Goal: Task Accomplishment & Management: Manage account settings

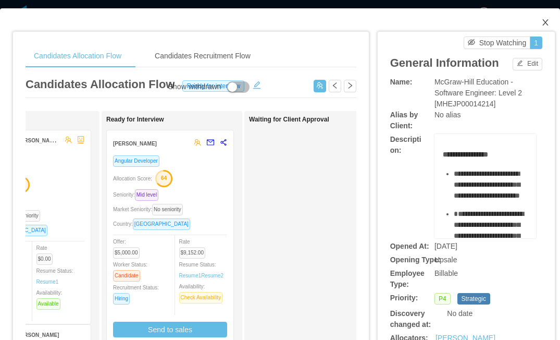
click at [544, 21] on icon "icon: close" at bounding box center [545, 22] width 6 height 6
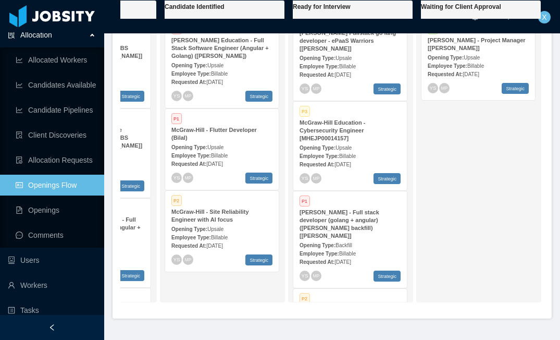
scroll to position [4, 0]
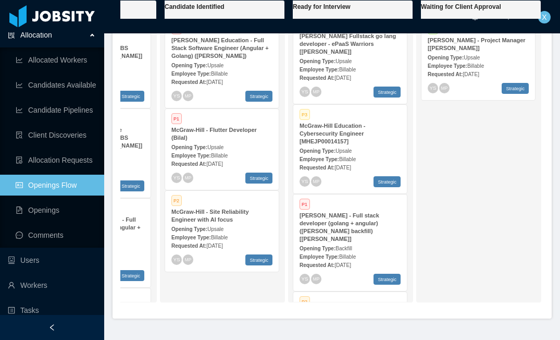
click at [377, 66] on div "Opening Type: Upsale" at bounding box center [350, 60] width 101 height 11
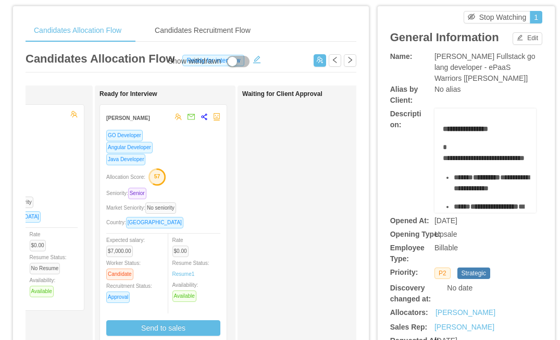
scroll to position [29, 0]
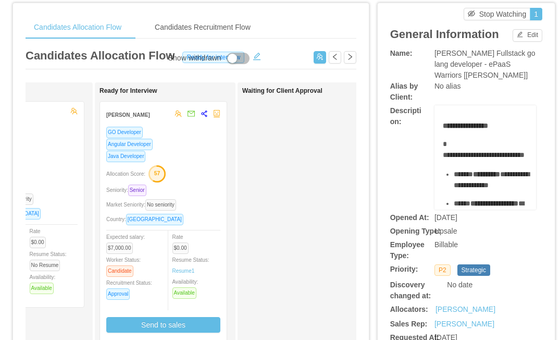
click at [201, 160] on div "Java Developer" at bounding box center [163, 156] width 114 height 12
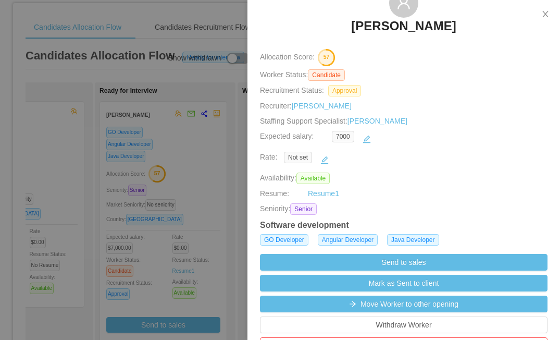
scroll to position [69, 0]
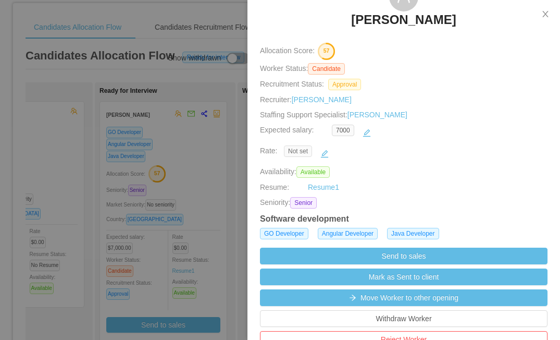
click at [308, 148] on span "Not set" at bounding box center [298, 150] width 28 height 11
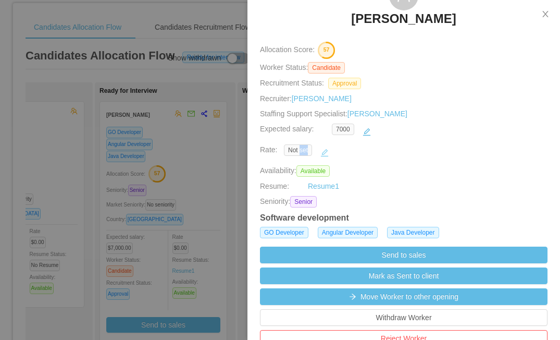
click at [324, 153] on button "button" at bounding box center [324, 152] width 17 height 17
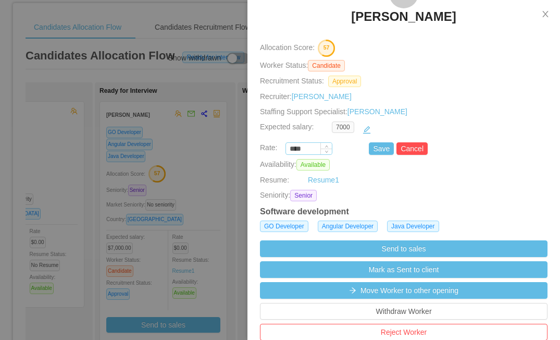
click at [311, 147] on input "****" at bounding box center [309, 148] width 46 height 11
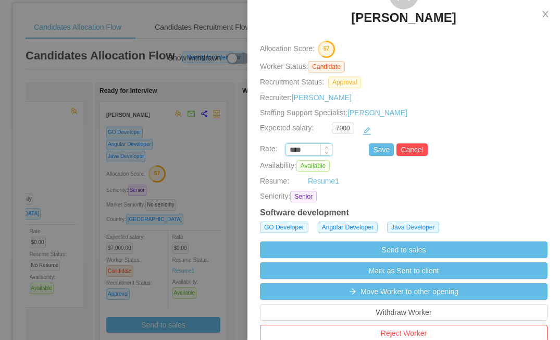
click at [311, 147] on input "****" at bounding box center [309, 149] width 46 height 11
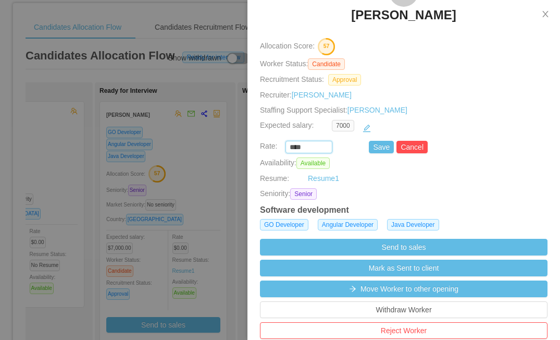
scroll to position [77, 0]
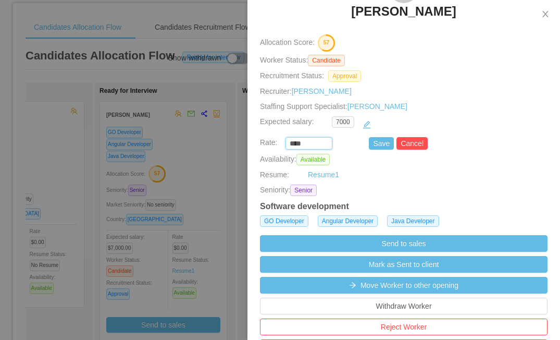
paste input "***"
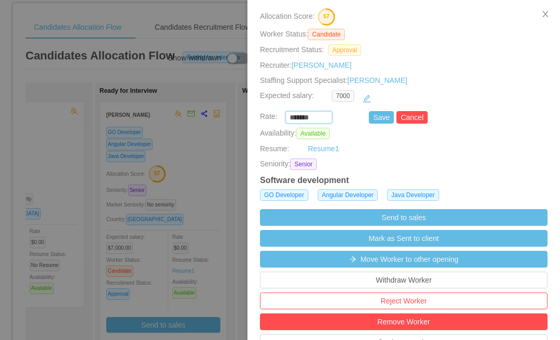
scroll to position [97, 0]
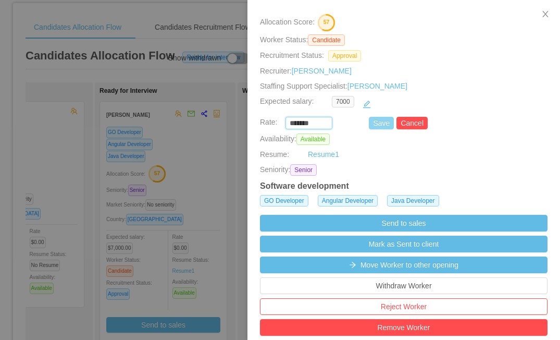
type input "*******"
click at [385, 122] on button "Save" at bounding box center [381, 123] width 25 height 13
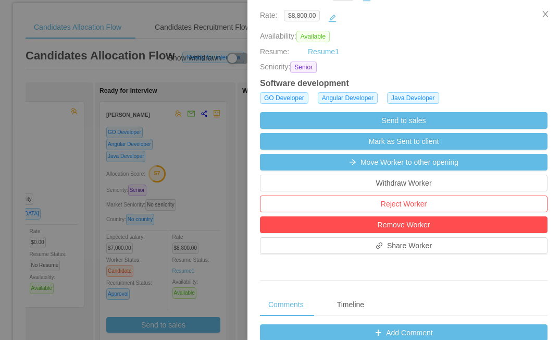
scroll to position [198, 0]
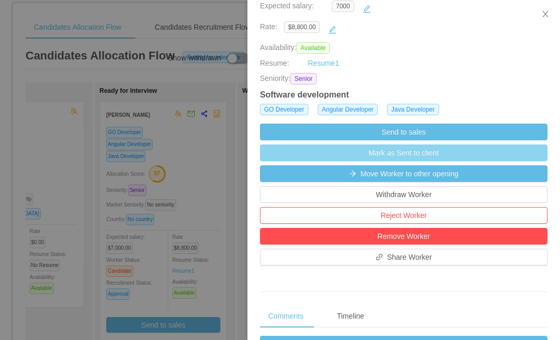
click at [400, 152] on button "Mark as Sent to client" at bounding box center [404, 152] width 288 height 17
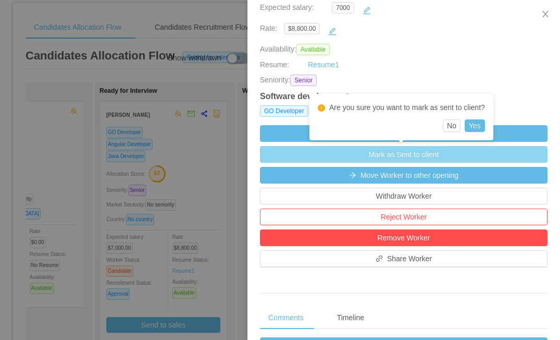
scroll to position [192, 0]
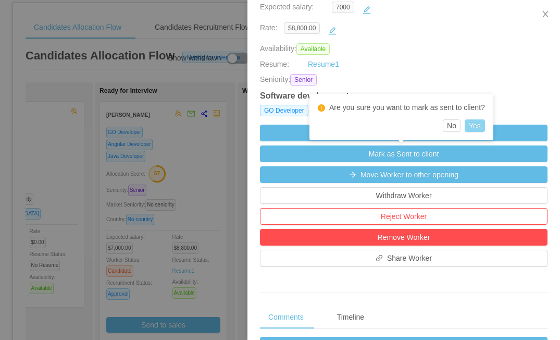
click at [476, 125] on button "Yes" at bounding box center [475, 125] width 20 height 13
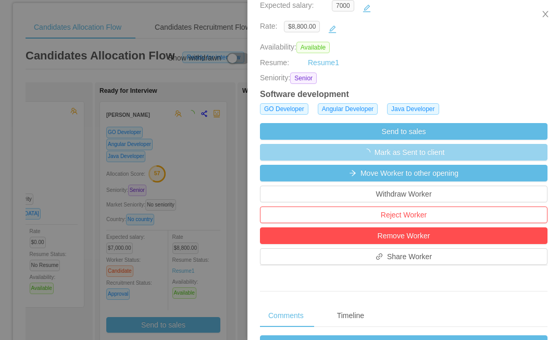
scroll to position [196, 0]
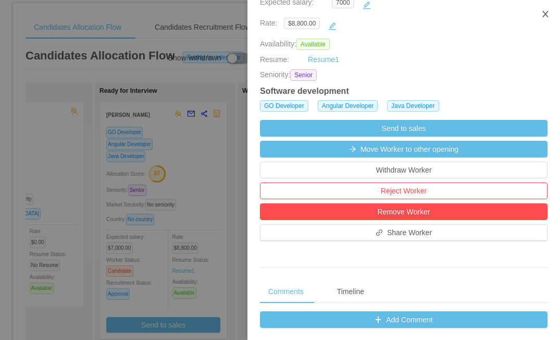
click at [544, 15] on icon "icon: close" at bounding box center [545, 14] width 8 height 8
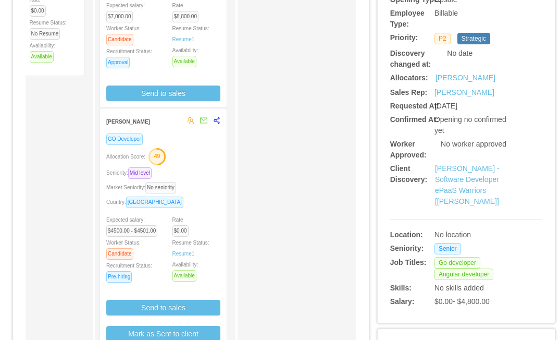
scroll to position [264, 0]
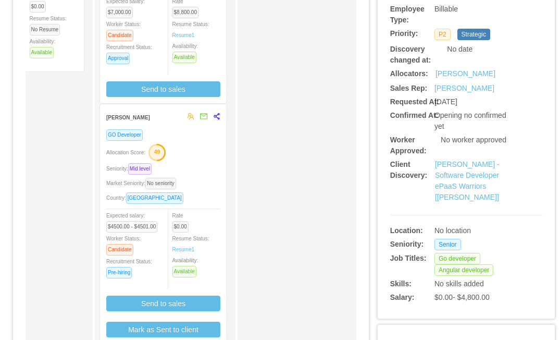
click at [198, 143] on div "Allocation Score: 49" at bounding box center [163, 151] width 114 height 17
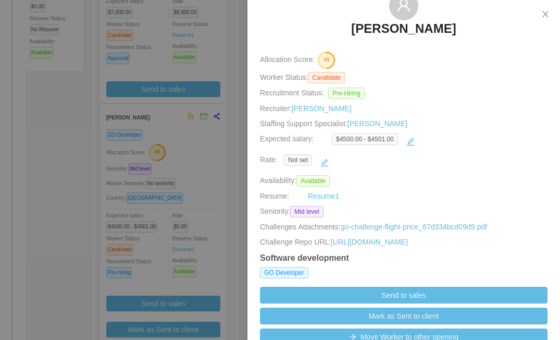
scroll to position [86, 0]
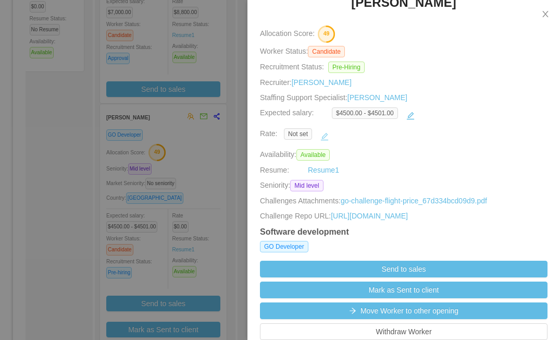
click at [325, 136] on button "button" at bounding box center [324, 136] width 17 height 17
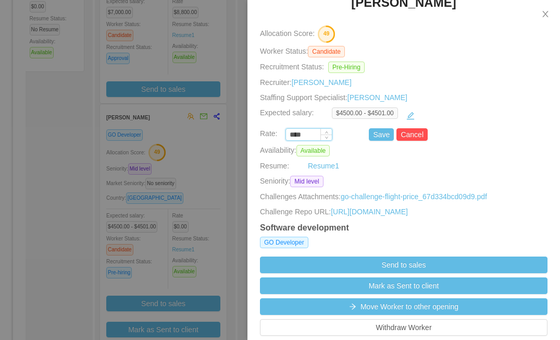
click at [313, 131] on input "****" at bounding box center [309, 134] width 46 height 11
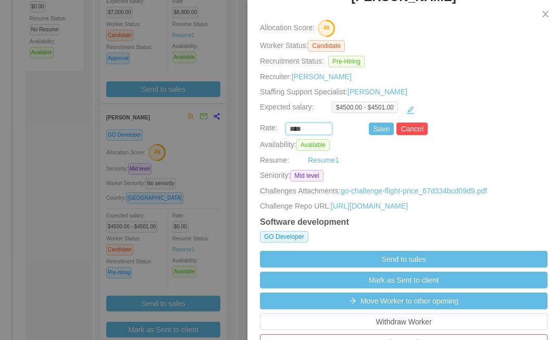
scroll to position [101, 0]
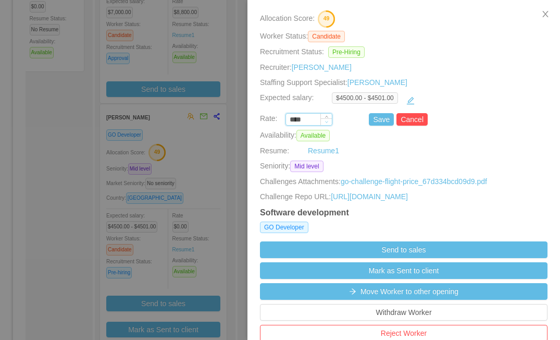
paste input "***"
type input "*******"
click at [378, 121] on button "Save" at bounding box center [381, 119] width 25 height 13
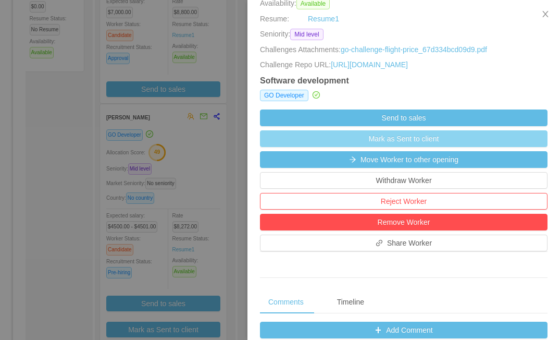
scroll to position [239, 0]
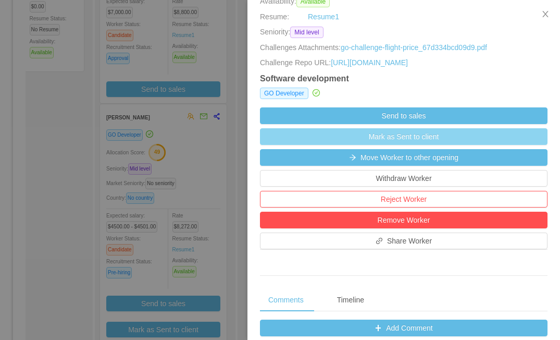
click at [397, 145] on button "Mark as Sent to client" at bounding box center [404, 136] width 288 height 17
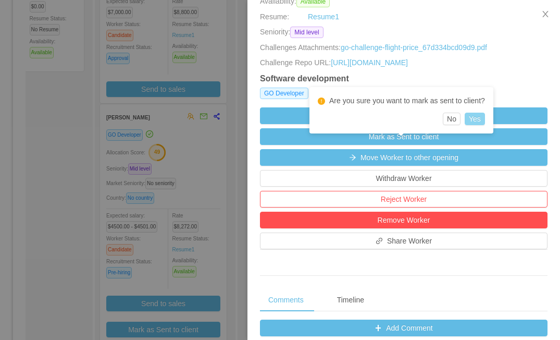
click at [478, 120] on button "Yes" at bounding box center [475, 119] width 20 height 13
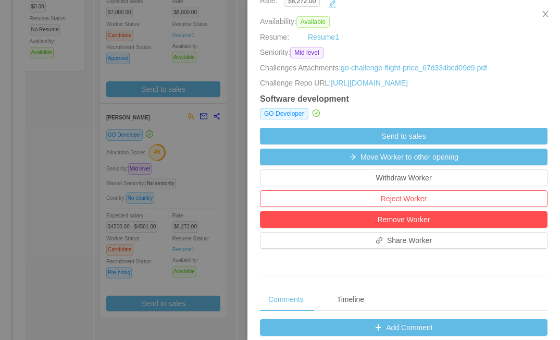
scroll to position [58, 0]
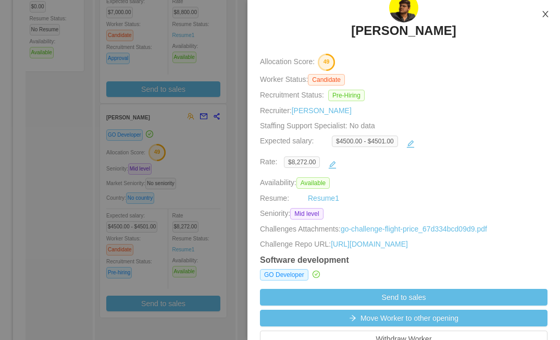
click at [546, 16] on icon "icon: close" at bounding box center [545, 14] width 6 height 6
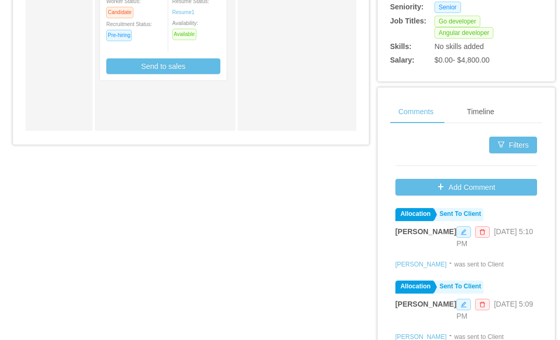
scroll to position [7, 0]
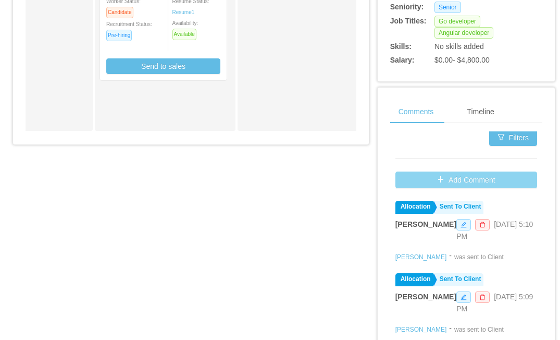
click at [445, 188] on button "Add Comment" at bounding box center [466, 179] width 142 height 17
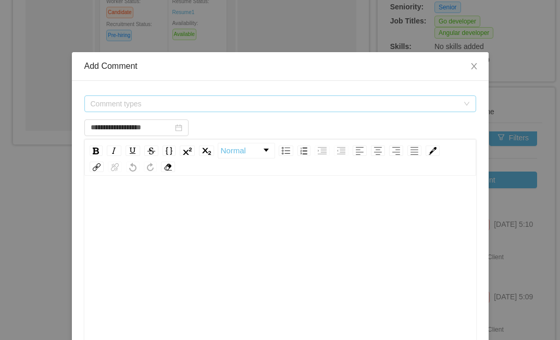
click at [223, 101] on span "Comment types" at bounding box center [275, 103] width 368 height 10
click at [219, 108] on div "Comment types" at bounding box center [277, 104] width 372 height 16
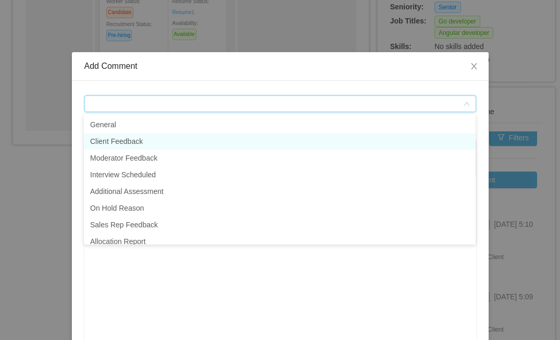
click at [181, 135] on li "Client Feedback" at bounding box center [280, 141] width 392 height 17
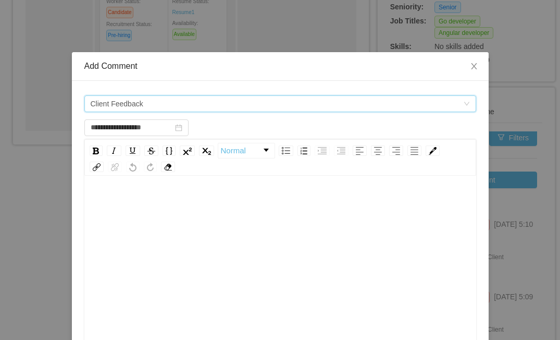
click at [175, 205] on div "rdw-editor" at bounding box center [281, 203] width 376 height 21
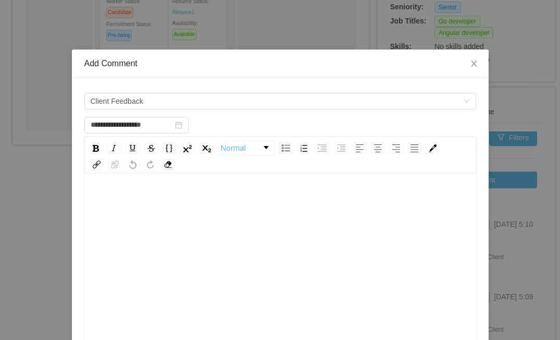
type input "**********"
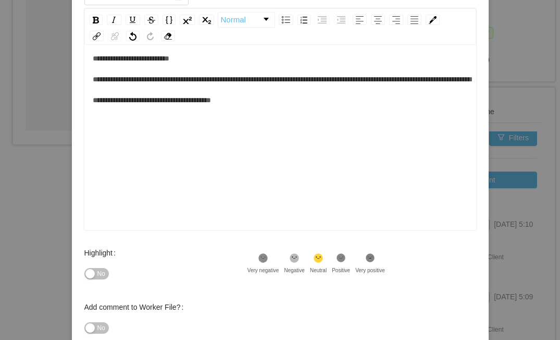
scroll to position [13, 0]
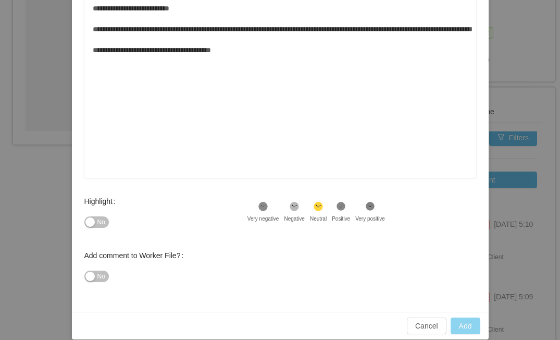
type input "**********"
click at [469, 329] on button "Add" at bounding box center [466, 325] width 30 height 17
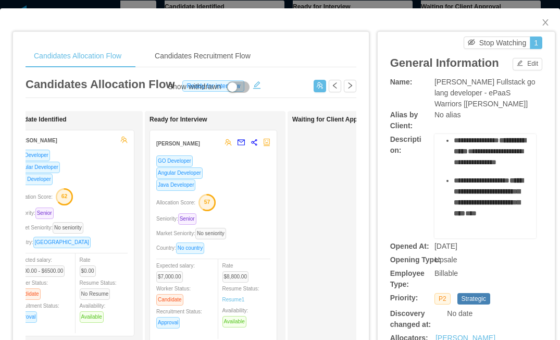
scroll to position [1, 0]
